Goal: Information Seeking & Learning: Learn about a topic

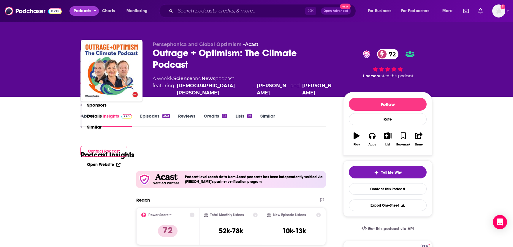
click at [86, 11] on span "Podcasts" at bounding box center [83, 11] width 18 height 8
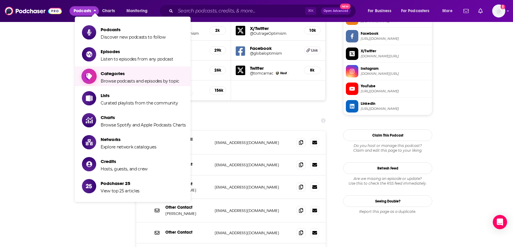
click at [111, 75] on span "Categories" at bounding box center [140, 74] width 79 height 6
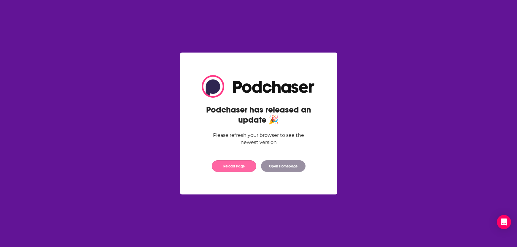
click at [225, 165] on button "Reload Page" at bounding box center [234, 166] width 45 height 12
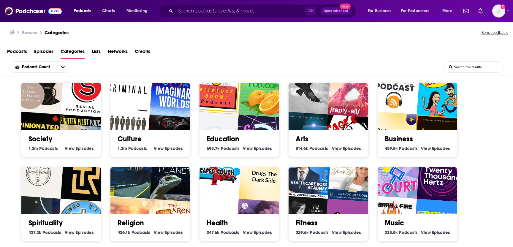
click at [98, 51] on span "Lists" at bounding box center [96, 53] width 9 height 12
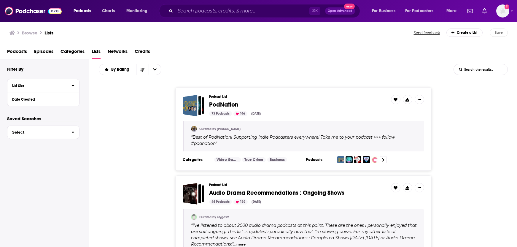
click at [45, 86] on div "List Size" at bounding box center [40, 86] width 56 height 4
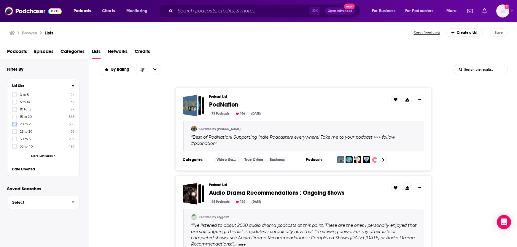
click at [16, 124] on label at bounding box center [14, 124] width 5 height 5
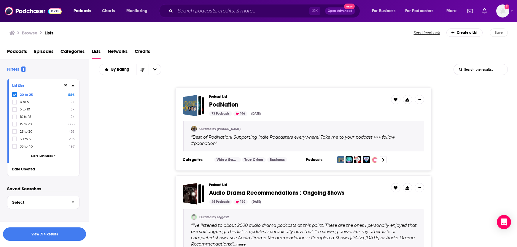
click at [83, 117] on div "List Size 20 to 25 556 0 to 5 2k 5 to 10 3k 10 to 15 2k 15 to 20 865 25 to 30 4…" at bounding box center [48, 127] width 82 height 97
click at [52, 71] on div "Filters 1" at bounding box center [48, 69] width 82 height 6
click at [15, 95] on icon at bounding box center [15, 95] width 4 height 4
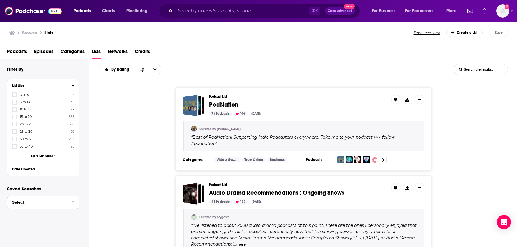
click at [75, 202] on span "button" at bounding box center [73, 202] width 12 height 13
click at [478, 68] on input "List Search Input" at bounding box center [481, 69] width 54 height 11
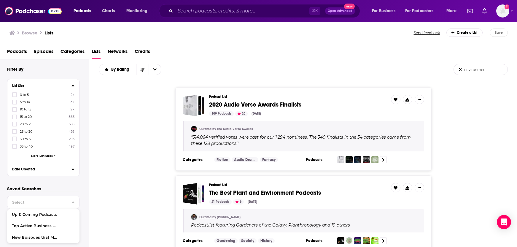
type input "environment"
click at [25, 168] on div "Date Created" at bounding box center [40, 169] width 56 height 4
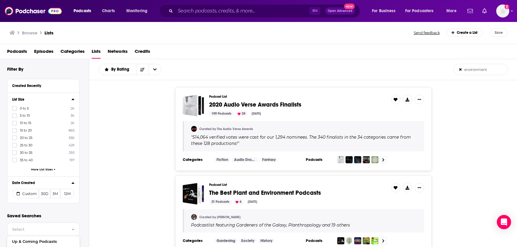
click at [74, 53] on span "Categories" at bounding box center [73, 53] width 24 height 12
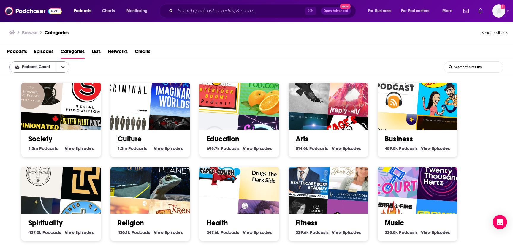
click at [64, 67] on icon "open menu" at bounding box center [63, 67] width 4 height 2
click at [64, 67] on icon "close menu" at bounding box center [63, 67] width 4 height 2
click at [477, 69] on input "List Search Input" at bounding box center [473, 67] width 59 height 11
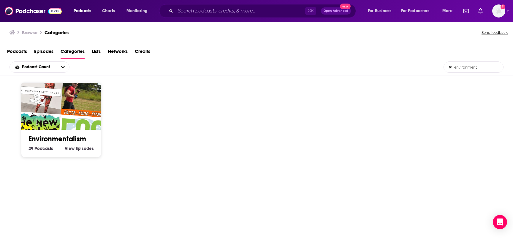
type input "environment"
click at [56, 116] on img "The New Ark" at bounding box center [34, 136] width 51 height 51
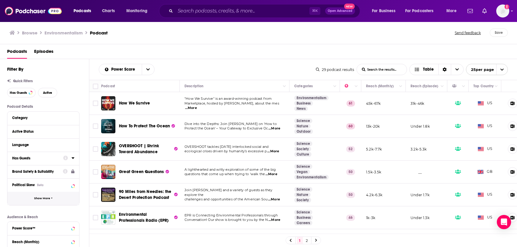
click at [41, 200] on button "Show More" at bounding box center [43, 198] width 72 height 13
click at [457, 71] on icon "Choose View" at bounding box center [458, 69] width 4 height 4
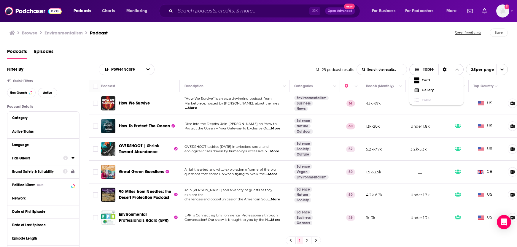
click at [457, 71] on icon "Choose View" at bounding box center [458, 69] width 4 height 4
click at [274, 173] on span "...More" at bounding box center [272, 174] width 12 height 5
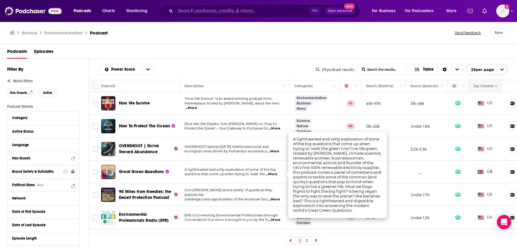
click at [486, 86] on icon "Move" at bounding box center [484, 86] width 5 height 2
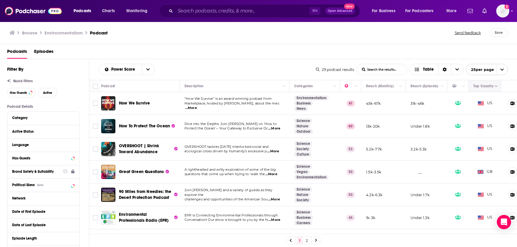
click at [497, 86] on icon "Column Actions" at bounding box center [496, 86] width 3 height 2
click at [486, 86] on div at bounding box center [258, 123] width 517 height 247
click at [277, 151] on span "...More" at bounding box center [273, 151] width 12 height 5
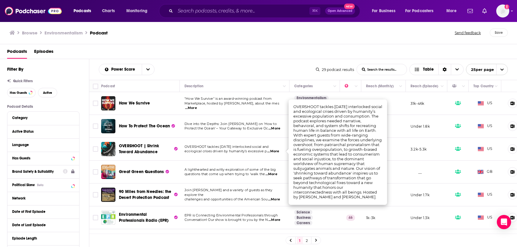
click at [253, 152] on span "ecological crises driven by humanity’s excessive p" at bounding box center [226, 151] width 83 height 4
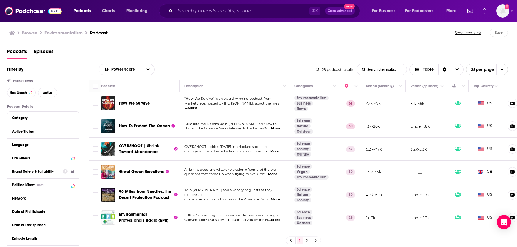
click at [278, 128] on span "...More" at bounding box center [275, 128] width 12 height 5
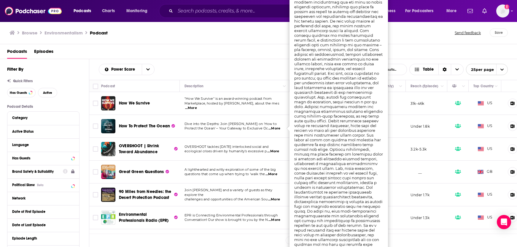
click at [204, 123] on span "Dive into the Depths: Join [PERSON_NAME] on 'How to" at bounding box center [231, 124] width 92 height 4
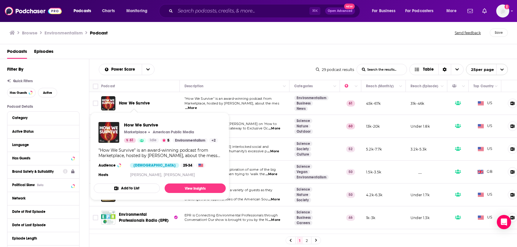
click at [137, 104] on span "How We Survive" at bounding box center [134, 103] width 31 height 5
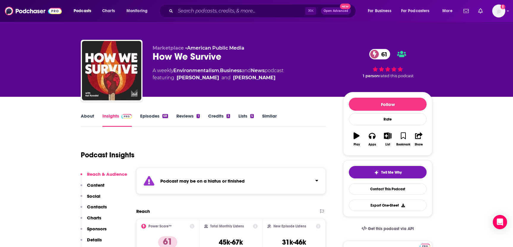
click at [147, 115] on link "Episodes 68" at bounding box center [154, 120] width 28 height 14
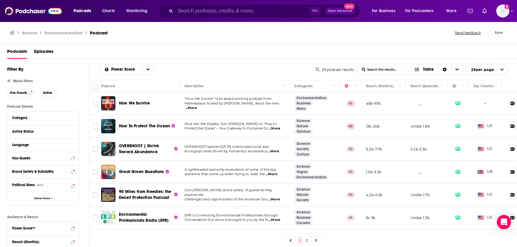
click at [276, 197] on span "...More" at bounding box center [274, 199] width 12 height 5
click at [276, 221] on span "...More" at bounding box center [275, 220] width 12 height 5
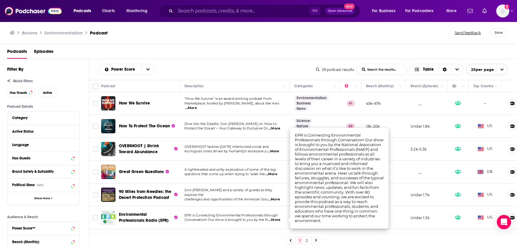
click at [277, 220] on span "...More" at bounding box center [275, 220] width 12 height 5
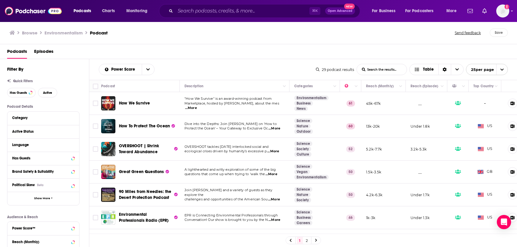
click at [277, 220] on span "...More" at bounding box center [275, 220] width 12 height 5
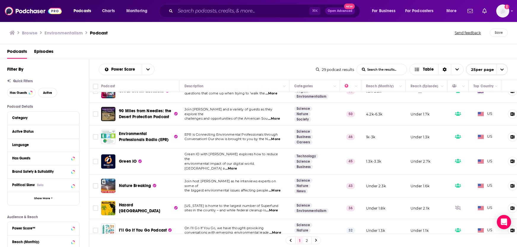
scroll to position [82, 0]
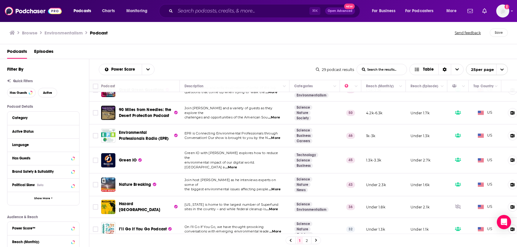
click at [275, 187] on span "...More" at bounding box center [275, 189] width 12 height 5
click at [57, 32] on h1 "Environmentalism" at bounding box center [64, 33] width 38 height 6
click at [33, 33] on h3 "Browse" at bounding box center [29, 33] width 15 height 6
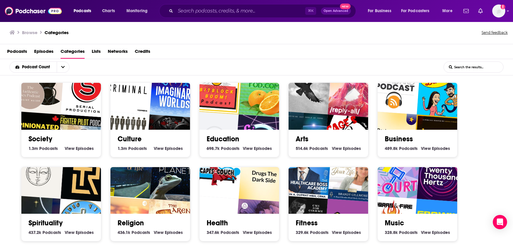
click at [61, 125] on img "Fighter Pilot Podcast" at bounding box center [82, 140] width 51 height 51
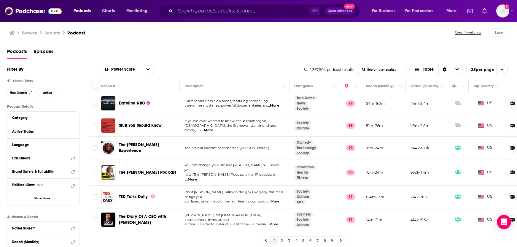
click at [213, 128] on span "...More" at bounding box center [207, 130] width 12 height 5
